Goal: Transaction & Acquisition: Purchase product/service

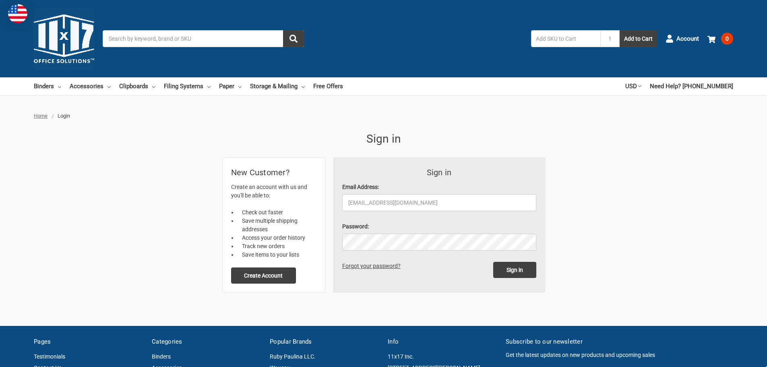
click at [429, 203] on input "[EMAIL_ADDRESS][DOMAIN_NAME]" at bounding box center [439, 202] width 194 height 17
click at [542, 176] on form "Sign in Email Address: aryagroup@aryagroup.com Password: Sign in Forgot your pa…" at bounding box center [439, 225] width 211 height 134
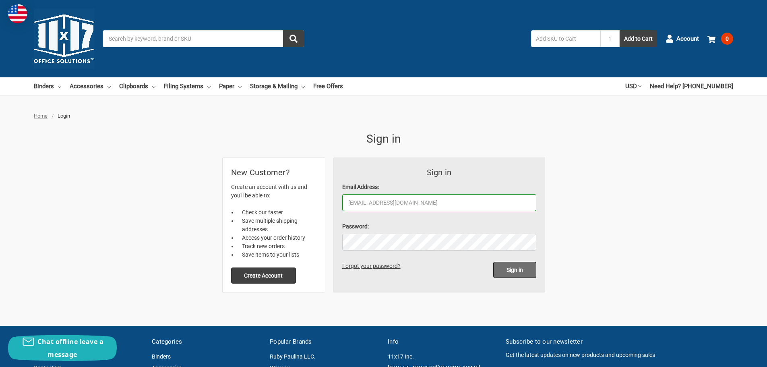
click at [512, 272] on input "Sign in" at bounding box center [514, 270] width 43 height 16
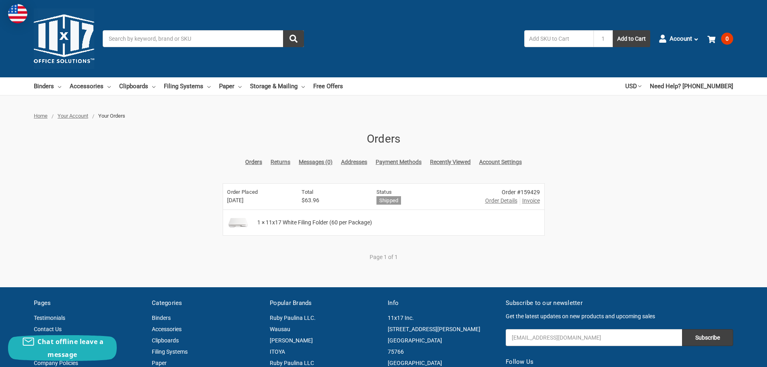
click at [241, 220] on img at bounding box center [238, 222] width 26 height 20
click at [290, 219] on span "1 × 11x17 White Filing Folder (60 per Package)" at bounding box center [314, 222] width 115 height 8
click at [235, 221] on img at bounding box center [238, 222] width 26 height 20
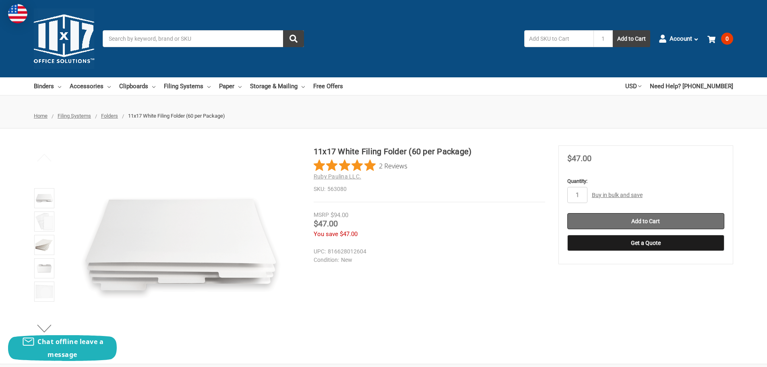
click at [664, 219] on input "Add to Cart" at bounding box center [645, 221] width 157 height 16
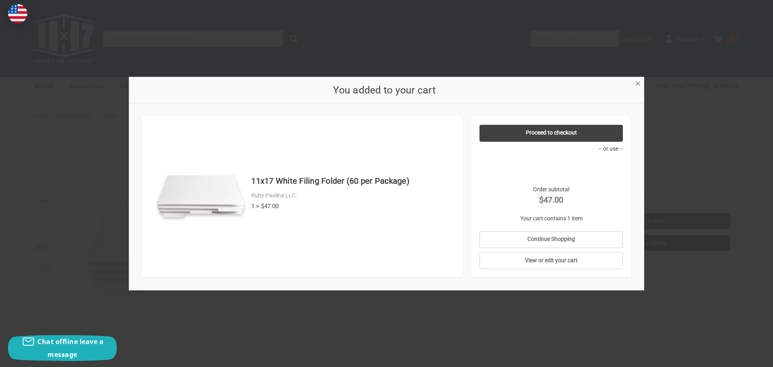
click at [635, 84] on span "×" at bounding box center [637, 84] width 5 height 12
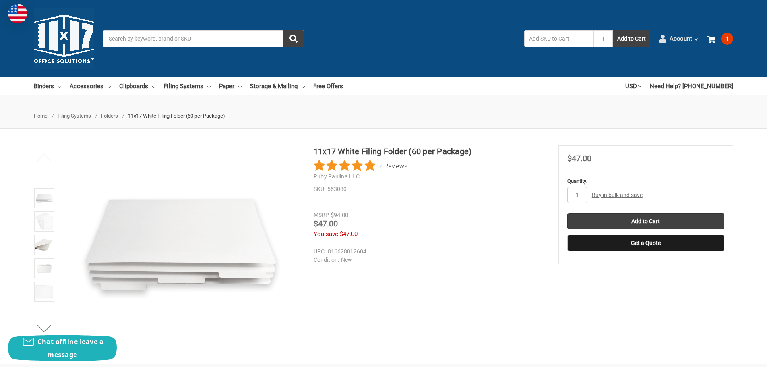
click at [664, 39] on icon at bounding box center [662, 39] width 8 height 8
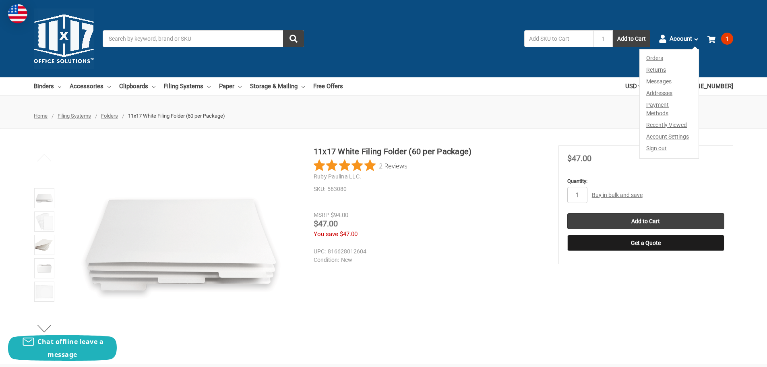
click at [658, 59] on link "Orders" at bounding box center [669, 57] width 59 height 14
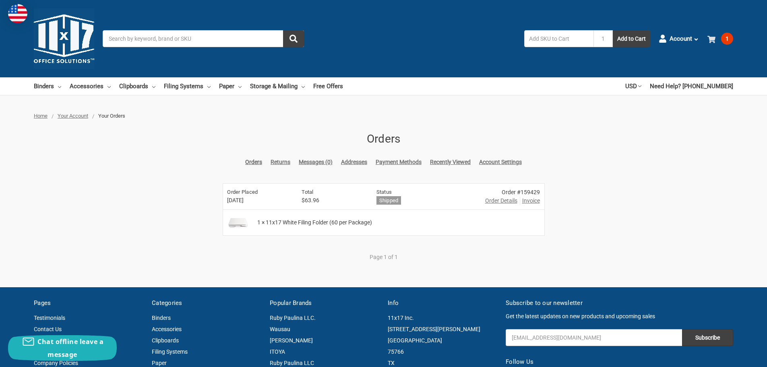
click at [726, 43] on span "1" at bounding box center [727, 39] width 12 height 12
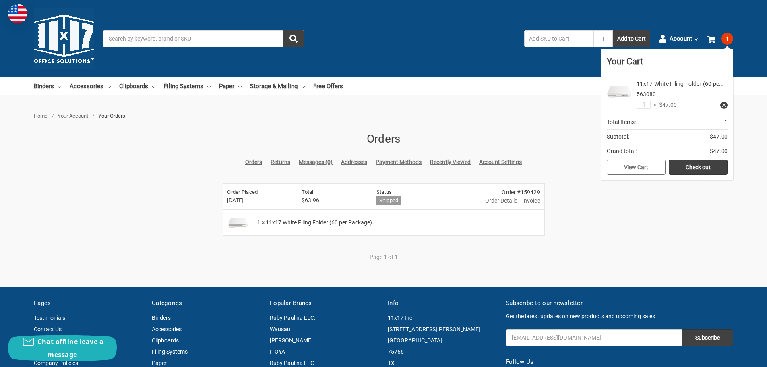
click at [640, 165] on link "View Cart" at bounding box center [636, 166] width 59 height 15
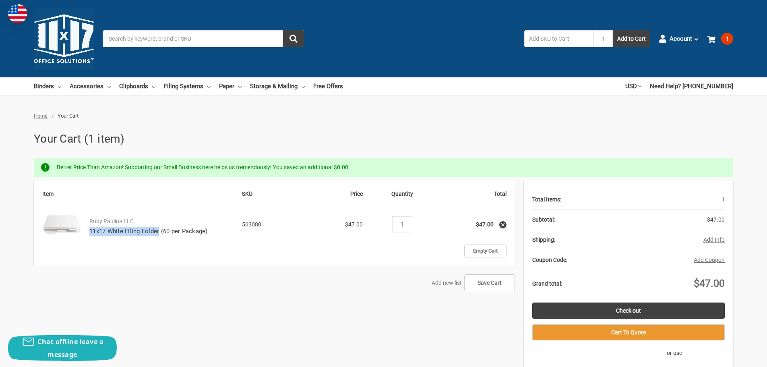
drag, startPoint x: 87, startPoint y: 231, endPoint x: 159, endPoint y: 235, distance: 73.0
click at [159, 235] on td "Ruby Paulina LLC. 11x17 White Filing Folder (60 per Package)" at bounding box center [161, 224] width 161 height 40
copy link "11x17 White Filing Folder"
click at [653, 312] on link "Check out" at bounding box center [628, 310] width 192 height 16
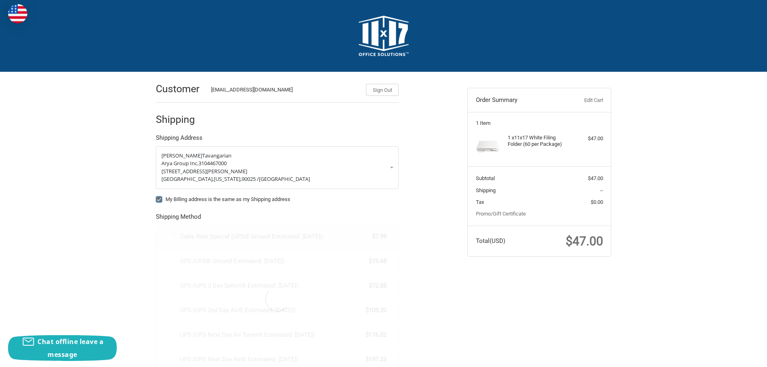
radio input "true"
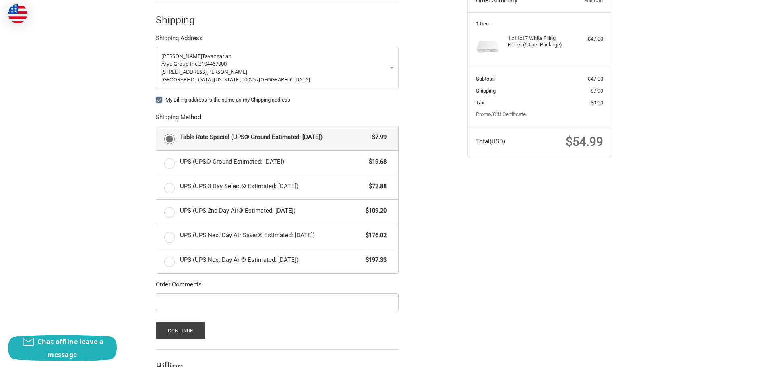
scroll to position [118, 0]
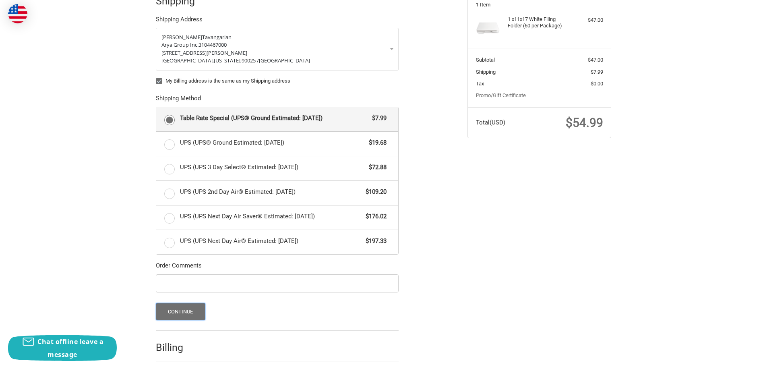
click at [178, 314] on button "Continue" at bounding box center [181, 311] width 50 height 17
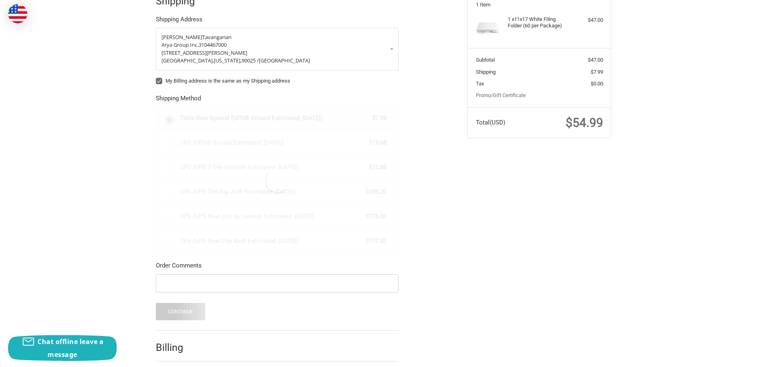
scroll to position [0, 0]
